Goal: Transaction & Acquisition: Purchase product/service

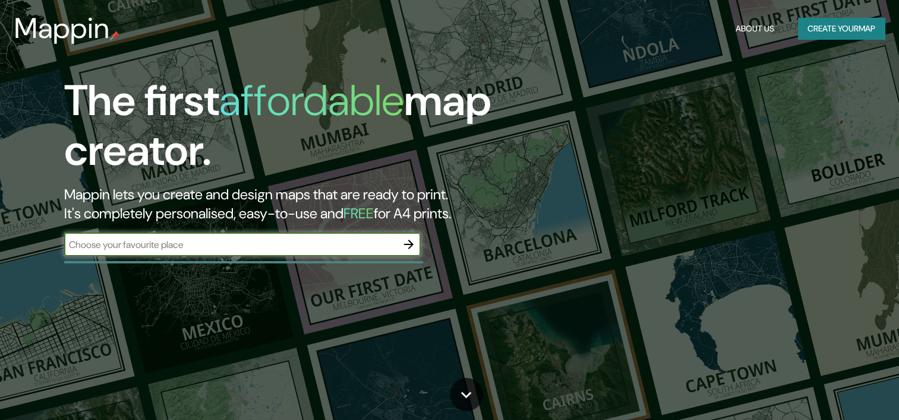
click at [302, 240] on input "text" at bounding box center [230, 245] width 333 height 14
type input "[GEOGRAPHIC_DATA]"
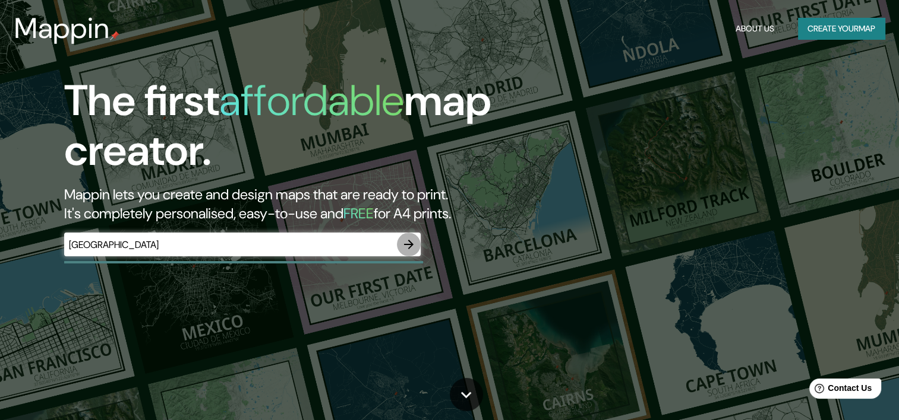
click at [409, 246] on icon "button" at bounding box center [408, 245] width 14 height 14
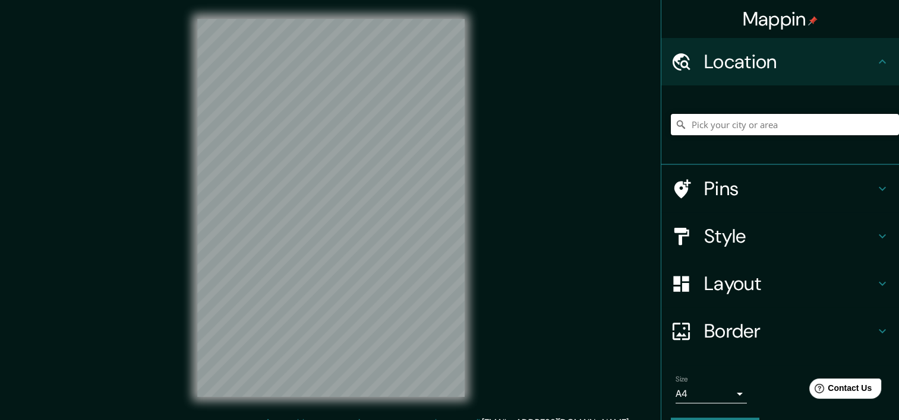
click at [748, 124] on input "Pick your city or area" at bounding box center [785, 124] width 228 height 21
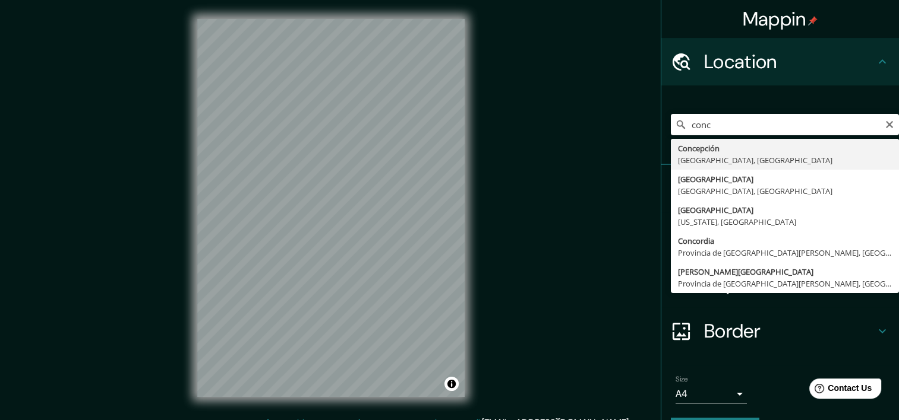
type input "[GEOGRAPHIC_DATA], [GEOGRAPHIC_DATA], [GEOGRAPHIC_DATA]"
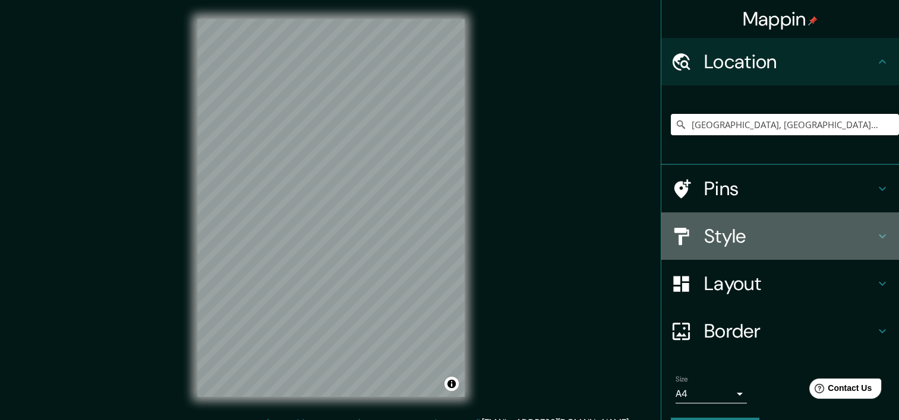
click at [755, 238] on h4 "Style" at bounding box center [789, 236] width 171 height 24
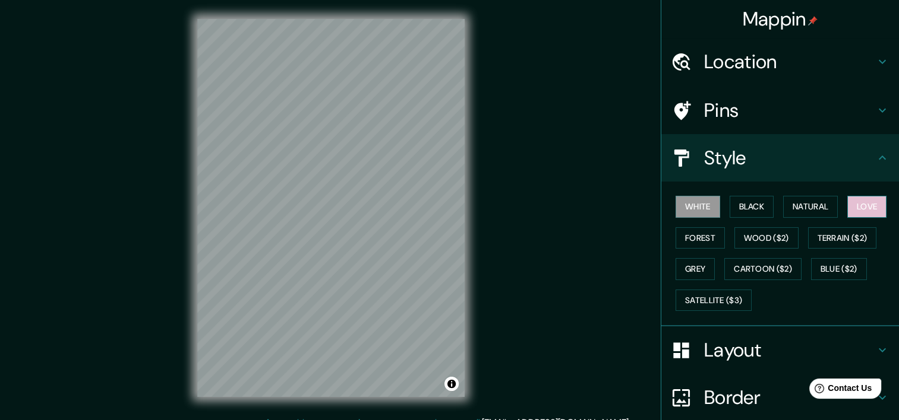
click at [865, 201] on button "Love" at bounding box center [866, 207] width 39 height 22
click at [687, 239] on button "Forest" at bounding box center [699, 238] width 49 height 22
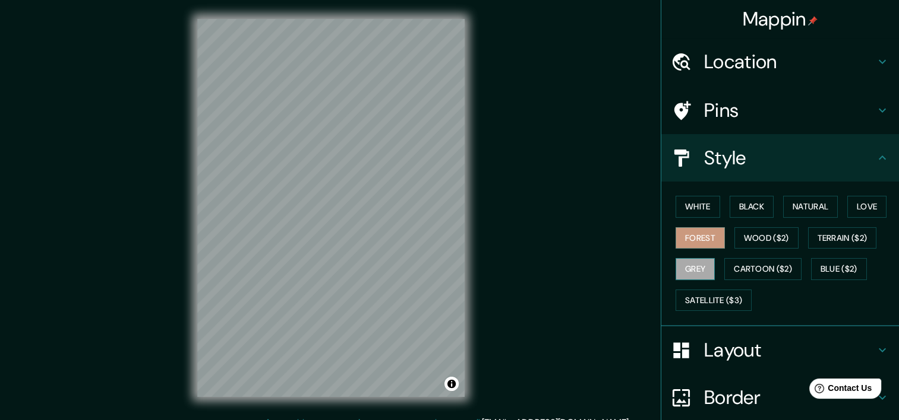
click at [700, 267] on button "Grey" at bounding box center [694, 269] width 39 height 22
click at [178, 183] on div "© Mapbox © OpenStreetMap Improve this map" at bounding box center [330, 208] width 305 height 416
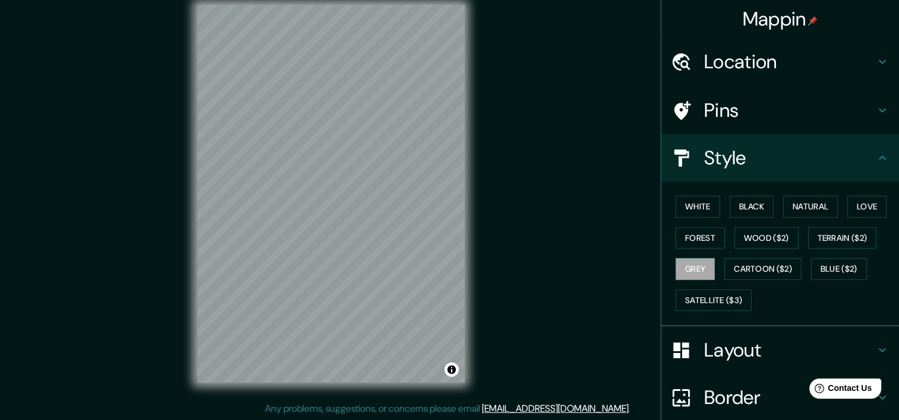
scroll to position [15, 0]
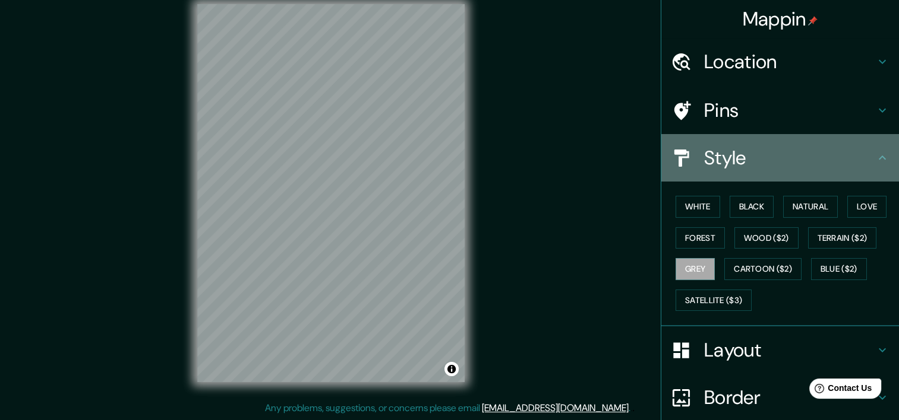
click at [779, 165] on h4 "Style" at bounding box center [789, 158] width 171 height 24
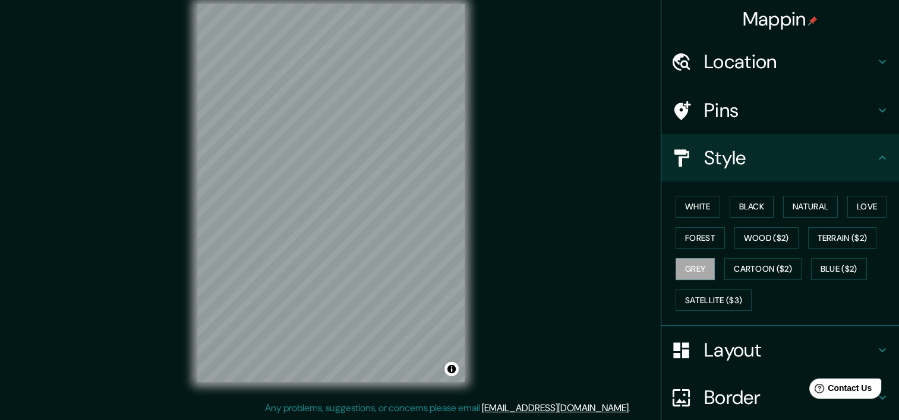
drag, startPoint x: 780, startPoint y: 125, endPoint x: 781, endPoint y: 132, distance: 7.2
click at [781, 126] on div "Pins" at bounding box center [780, 111] width 238 height 48
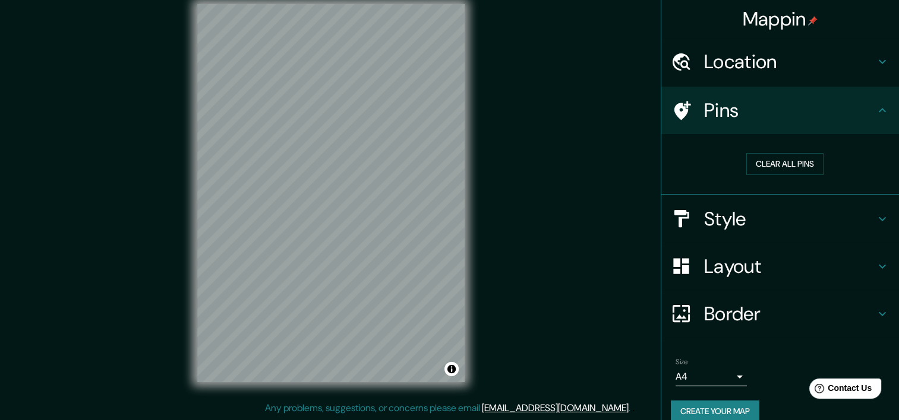
click at [783, 123] on div "Pins" at bounding box center [780, 111] width 238 height 48
click at [765, 265] on h4 "Layout" at bounding box center [789, 267] width 171 height 24
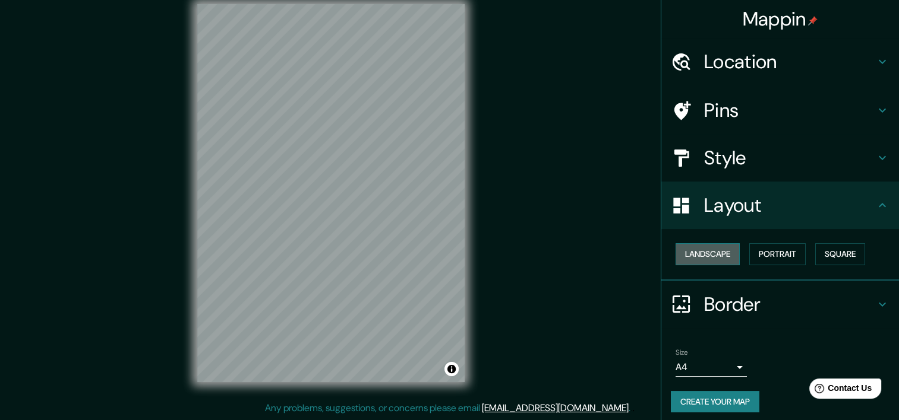
click at [728, 254] on button "Landscape" at bounding box center [707, 255] width 64 height 22
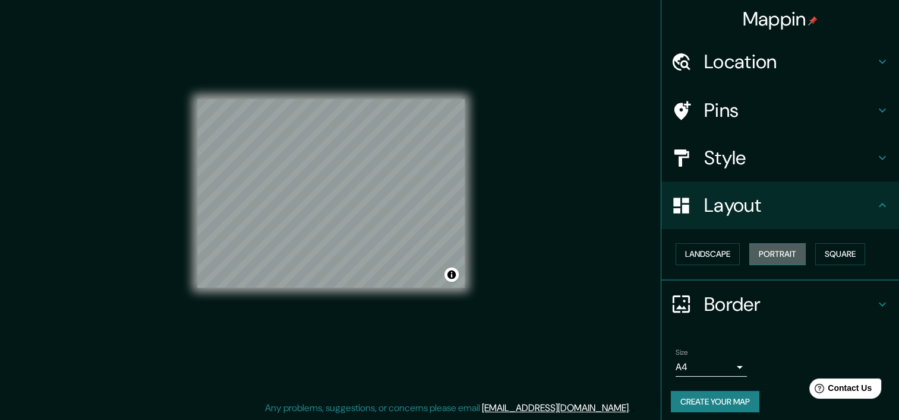
click at [756, 254] on button "Portrait" at bounding box center [777, 255] width 56 height 22
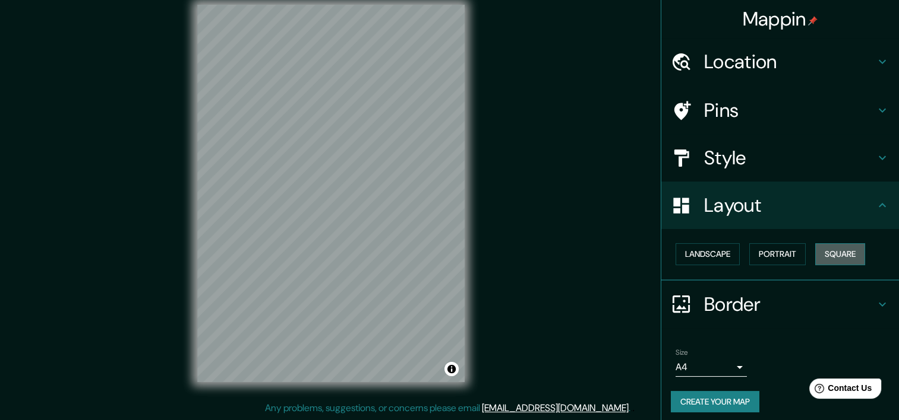
click at [820, 247] on button "Square" at bounding box center [840, 255] width 50 height 22
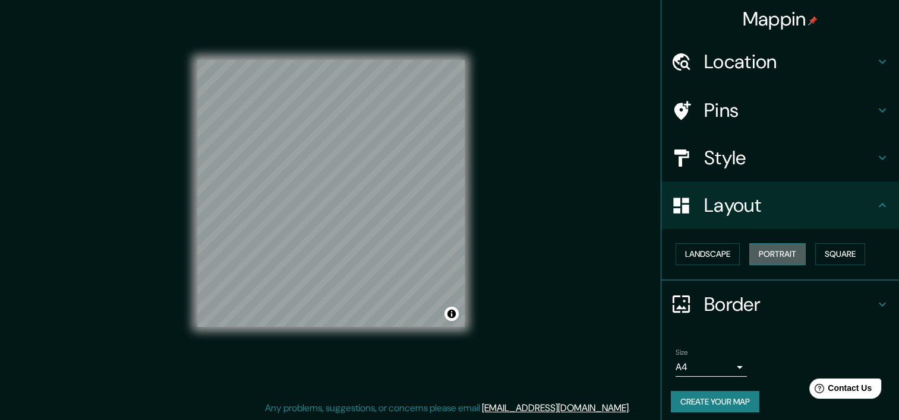
drag, startPoint x: 755, startPoint y: 253, endPoint x: 744, endPoint y: 252, distance: 11.9
click at [754, 253] on button "Portrait" at bounding box center [777, 255] width 56 height 22
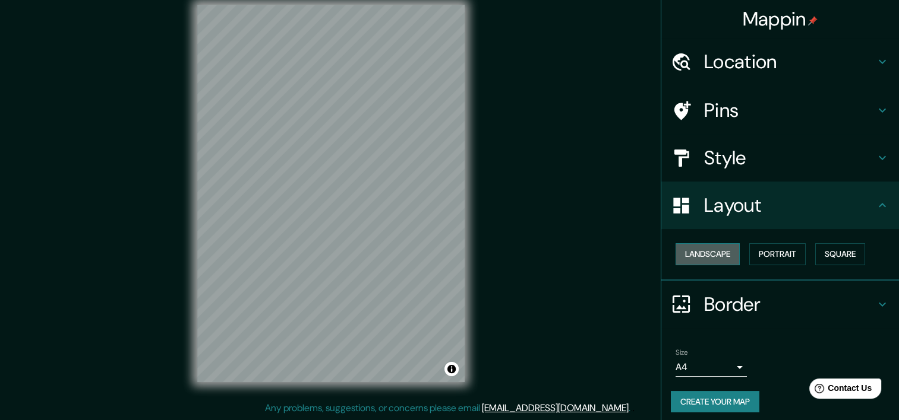
click at [697, 254] on button "Landscape" at bounding box center [707, 255] width 64 height 22
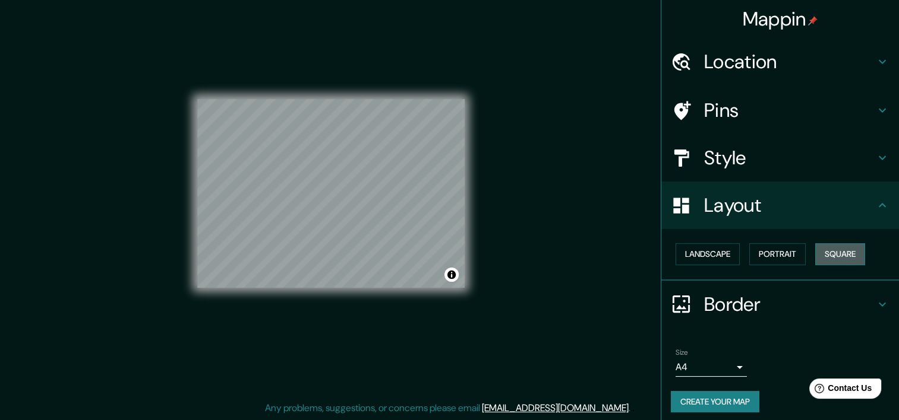
click at [843, 251] on button "Square" at bounding box center [840, 255] width 50 height 22
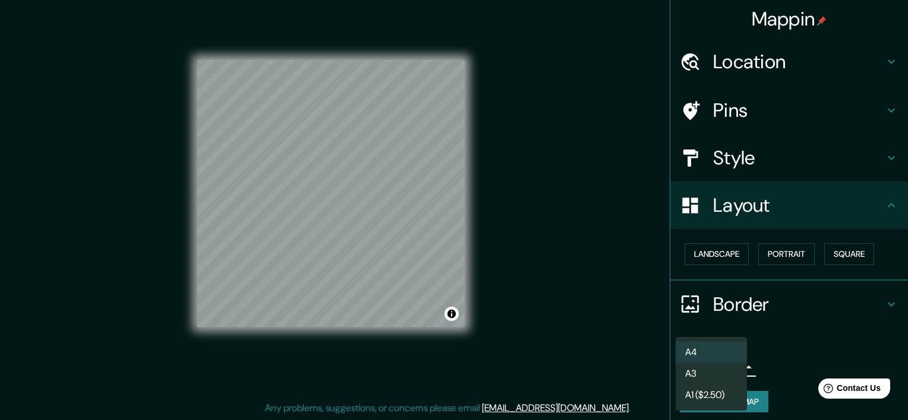
click at [728, 371] on body "Mappin Location [GEOGRAPHIC_DATA], [GEOGRAPHIC_DATA], [GEOGRAPHIC_DATA] Pins St…" at bounding box center [454, 195] width 908 height 420
click at [722, 372] on li "A3" at bounding box center [710, 373] width 71 height 21
type input "a4"
